Goal: Information Seeking & Learning: Learn about a topic

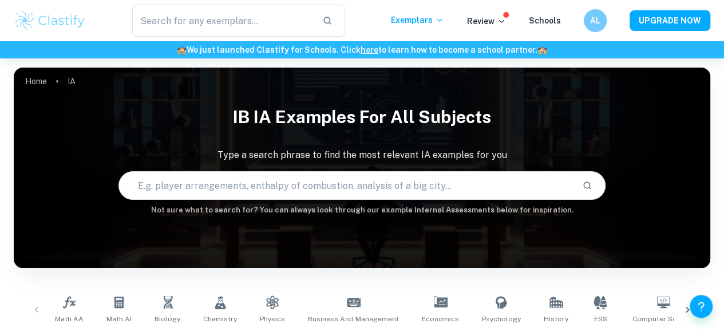
scroll to position [108, 0]
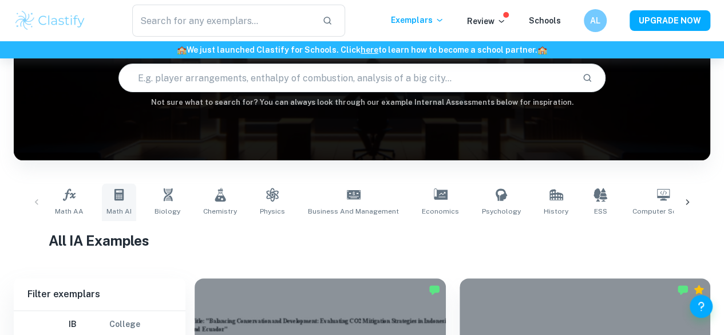
click at [119, 213] on span "Math AI" at bounding box center [118, 211] width 25 height 10
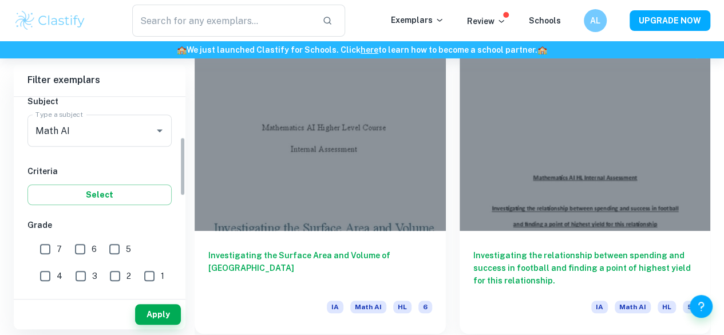
scroll to position [134, 0]
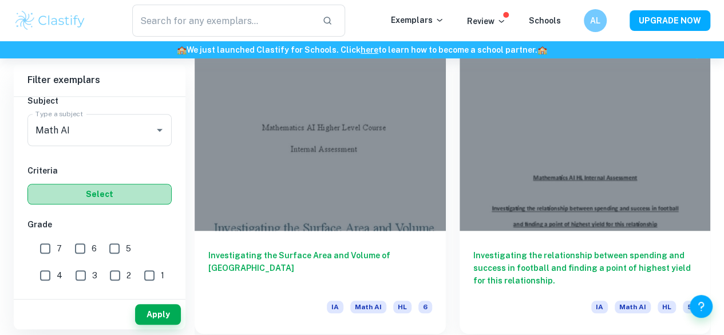
click at [117, 201] on button "Select" at bounding box center [99, 194] width 144 height 21
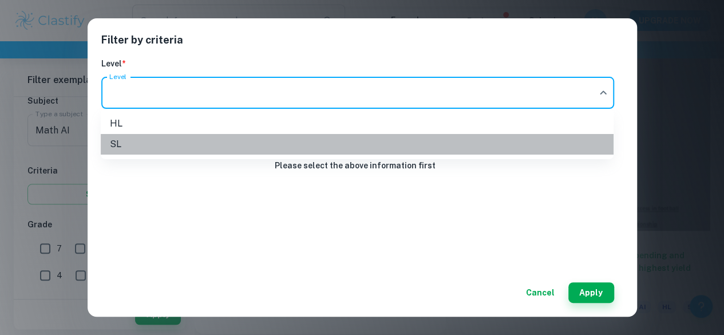
click at [190, 152] on li "SL" at bounding box center [357, 144] width 513 height 21
type input "SL"
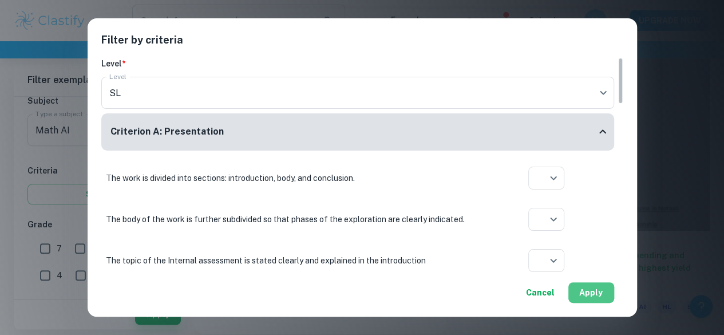
click at [608, 297] on button "Apply" at bounding box center [591, 292] width 46 height 21
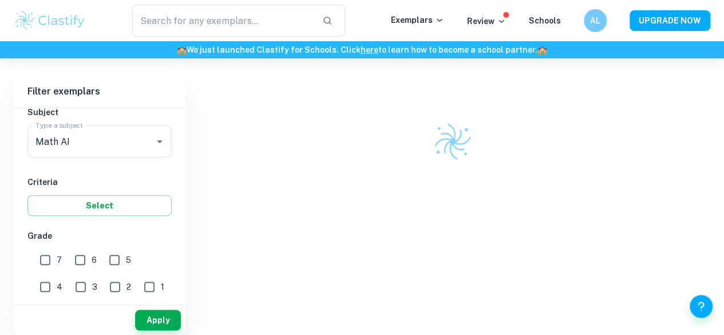
scroll to position [316, 0]
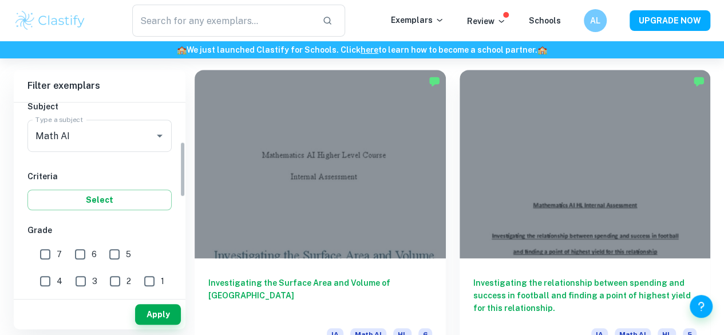
click at [43, 255] on input "7" at bounding box center [45, 254] width 23 height 23
checkbox input "true"
click at [165, 314] on button "Apply" at bounding box center [158, 314] width 46 height 21
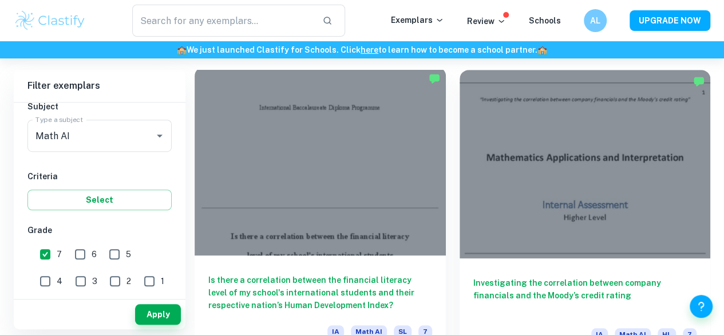
click at [306, 273] on h6 "Is there a correlation between the financial literacy level of my school's inte…" at bounding box center [320, 292] width 224 height 38
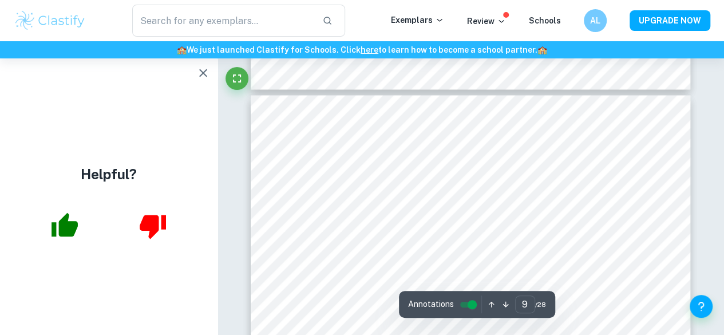
scroll to position [5168, 0]
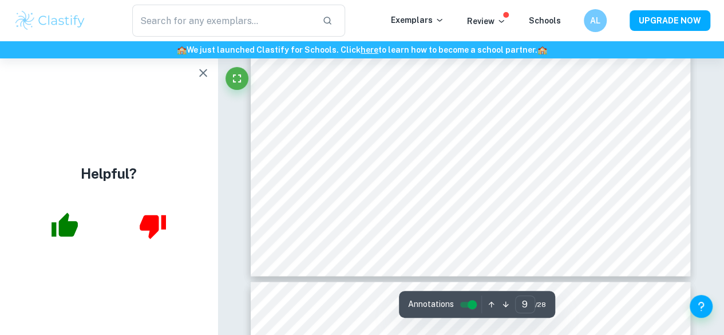
click at [205, 88] on div "Helpful?" at bounding box center [108, 196] width 217 height 276
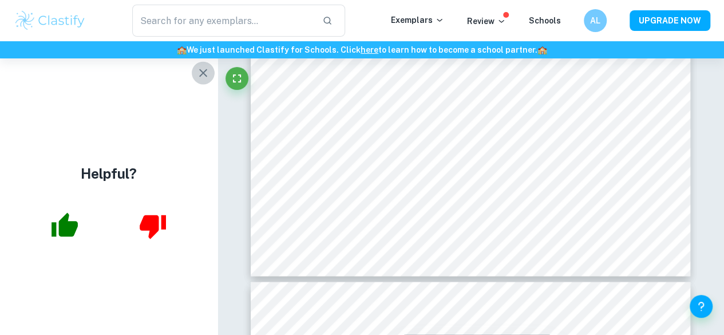
click at [199, 77] on icon "button" at bounding box center [203, 73] width 14 height 14
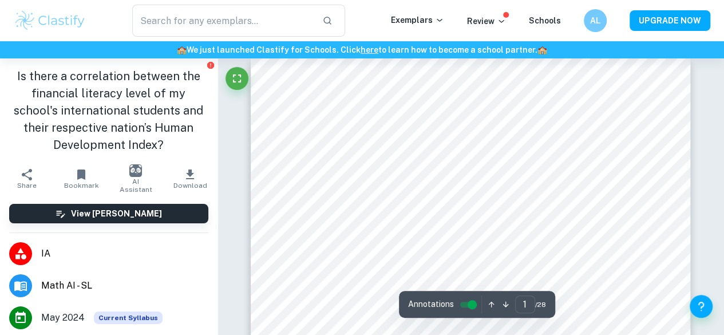
scroll to position [0, 0]
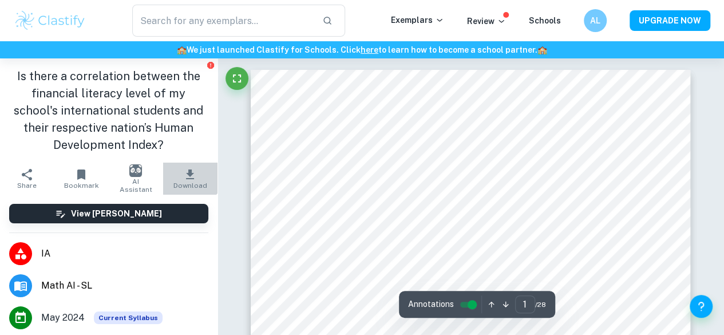
click at [186, 171] on icon "button" at bounding box center [190, 174] width 8 height 10
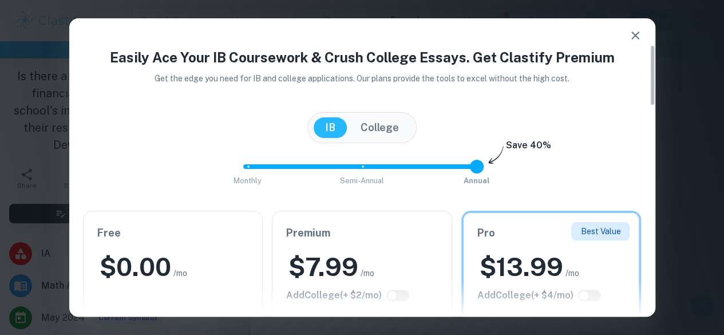
scroll to position [128, 0]
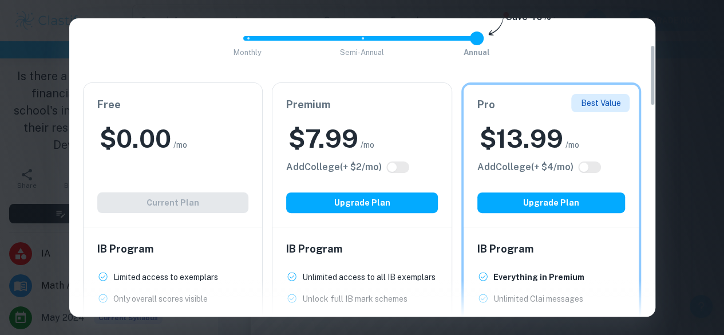
click at [189, 164] on div "Free $ 0.00 /mo Add College (+ $ 2 /mo) Current Plan" at bounding box center [173, 155] width 179 height 144
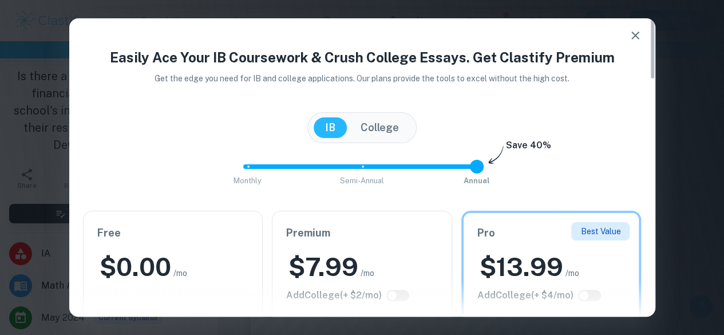
click at [639, 34] on icon "button" at bounding box center [635, 36] width 14 height 14
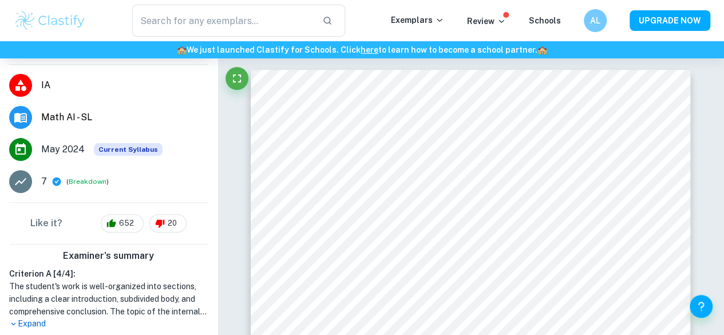
scroll to position [169, 0]
click at [55, 180] on icon at bounding box center [56, 180] width 10 height 10
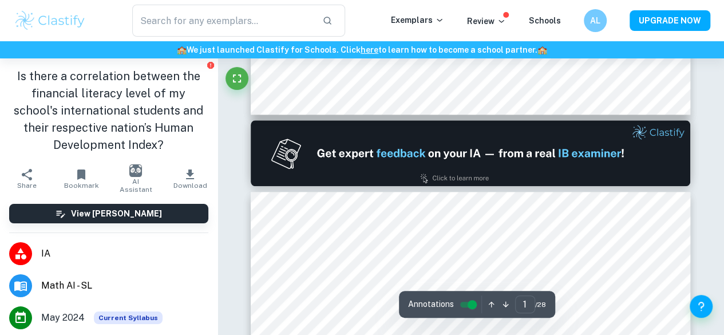
scroll to position [0, 0]
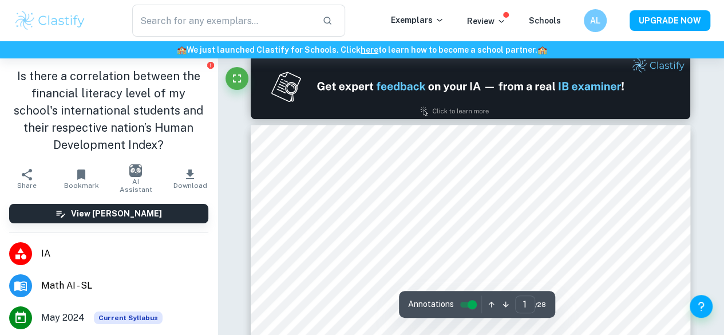
type input "2"
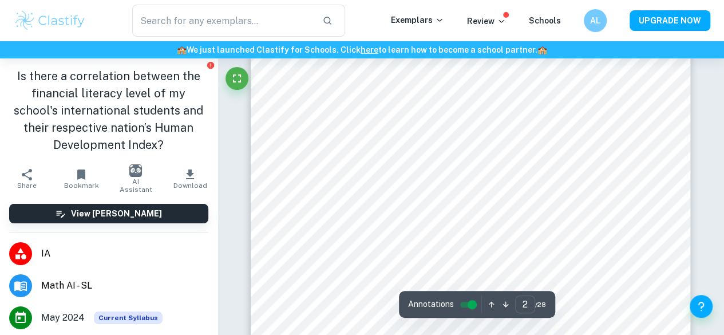
scroll to position [721, 0]
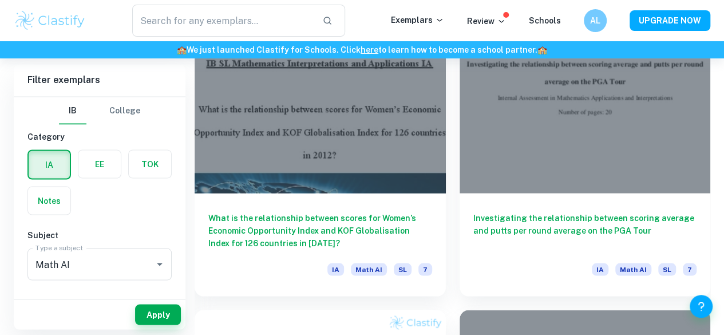
scroll to position [826, 0]
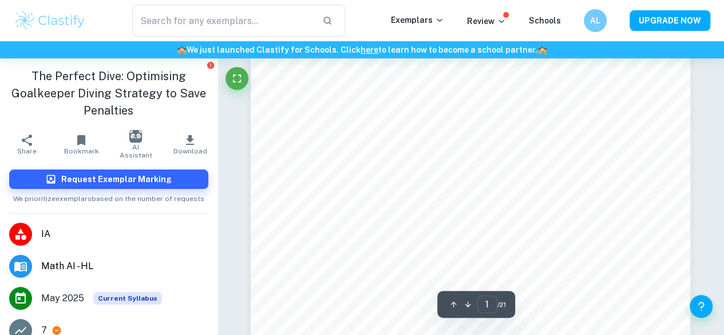
scroll to position [46, 0]
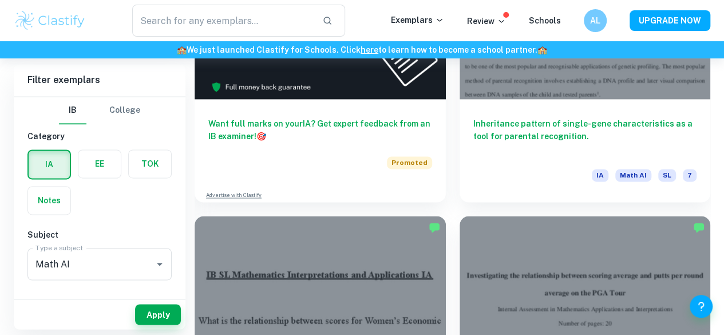
scroll to position [792, 0]
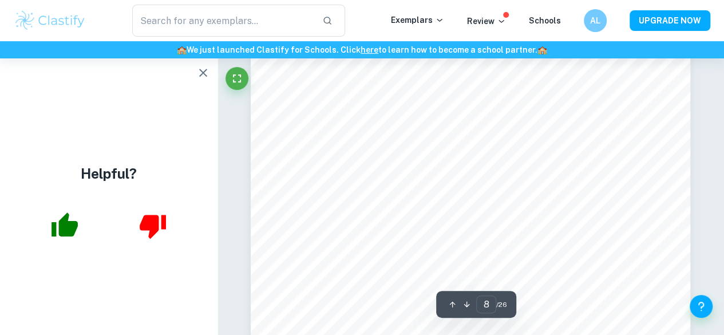
scroll to position [4663, 0]
type input "12"
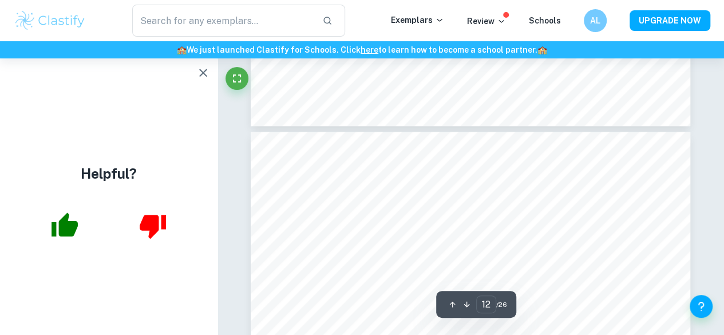
scroll to position [7050, 0]
